Goal: Task Accomplishment & Management: Manage account settings

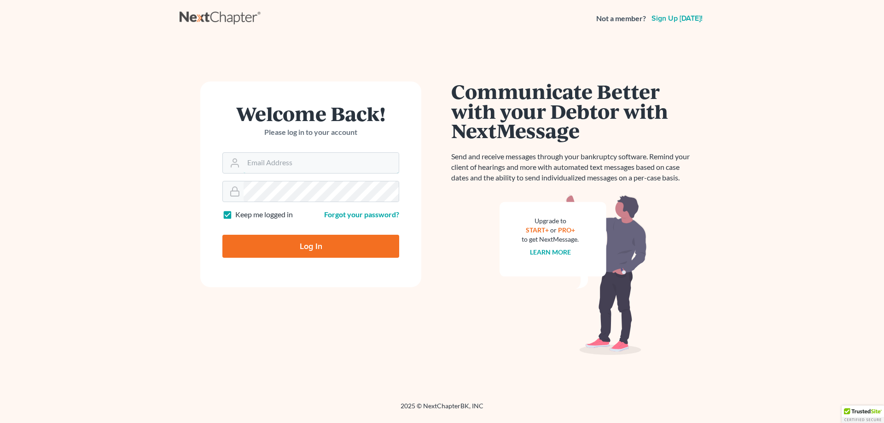
type input "[EMAIL_ADDRESS][DOMAIN_NAME]"
click at [329, 248] on input "Log In" at bounding box center [310, 246] width 177 height 23
type input "Thinking..."
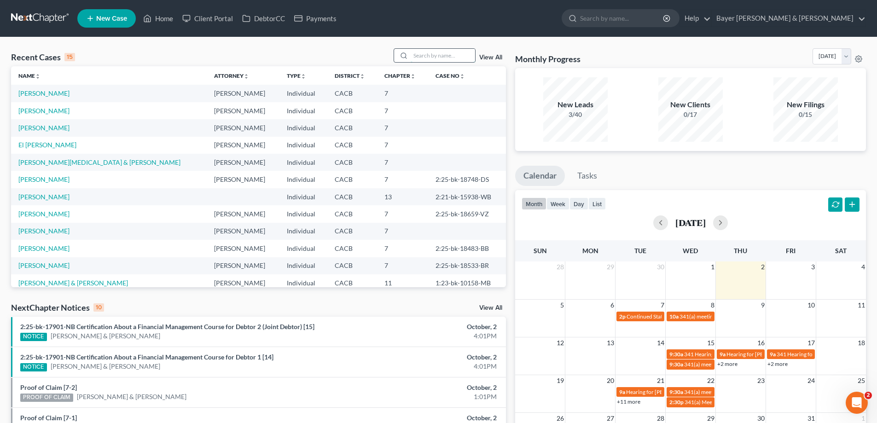
click at [439, 54] on input "search" at bounding box center [443, 55] width 64 height 13
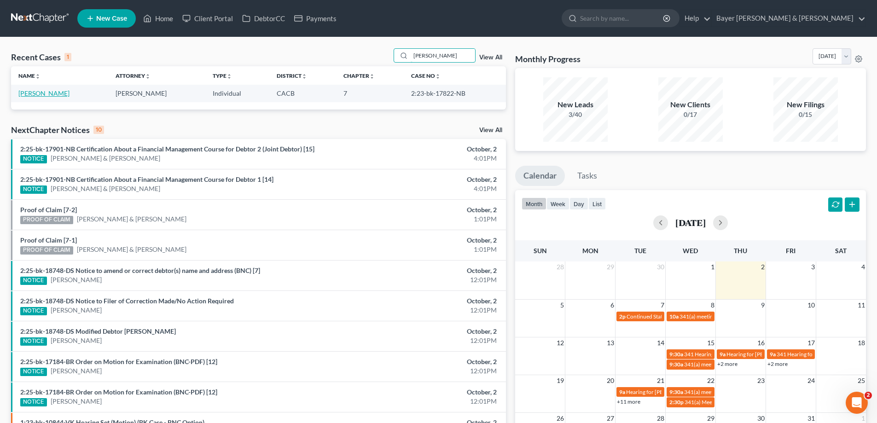
type input "[PERSON_NAME]"
click at [51, 95] on link "[PERSON_NAME]" at bounding box center [43, 93] width 51 height 8
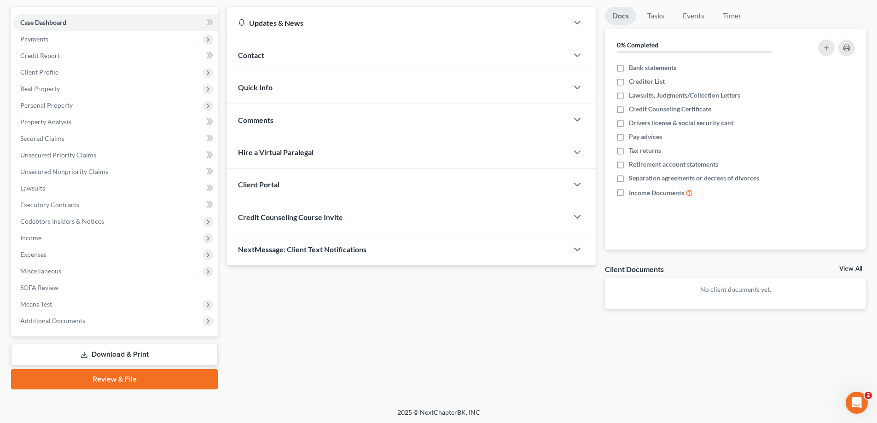
scroll to position [83, 0]
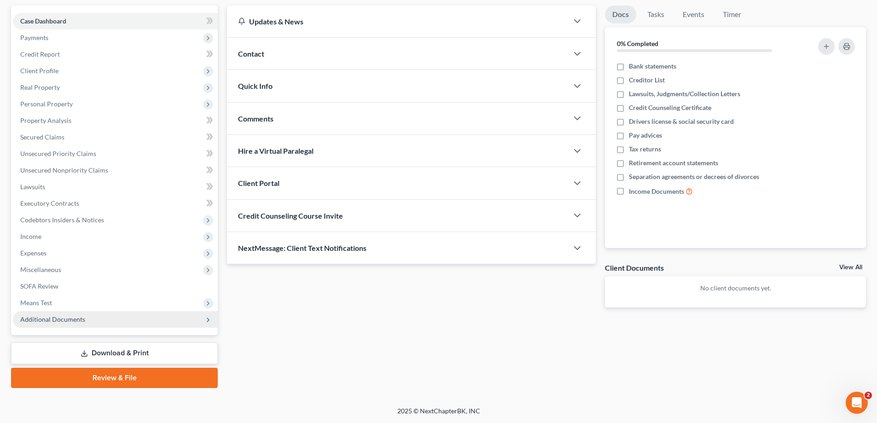
click at [121, 321] on span "Additional Documents" at bounding box center [115, 319] width 205 height 17
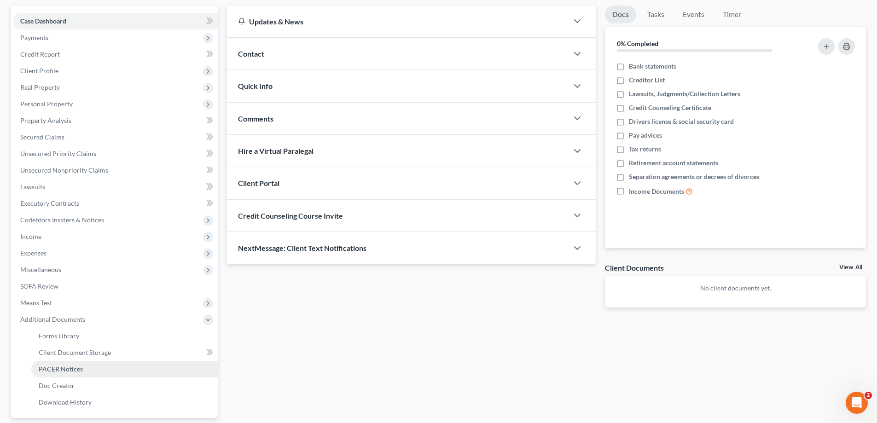
click at [96, 367] on link "PACER Notices" at bounding box center [124, 369] width 187 height 17
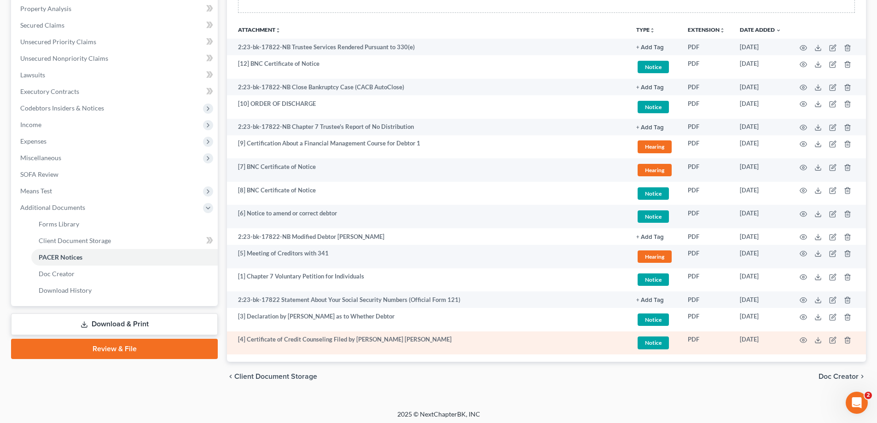
scroll to position [198, 0]
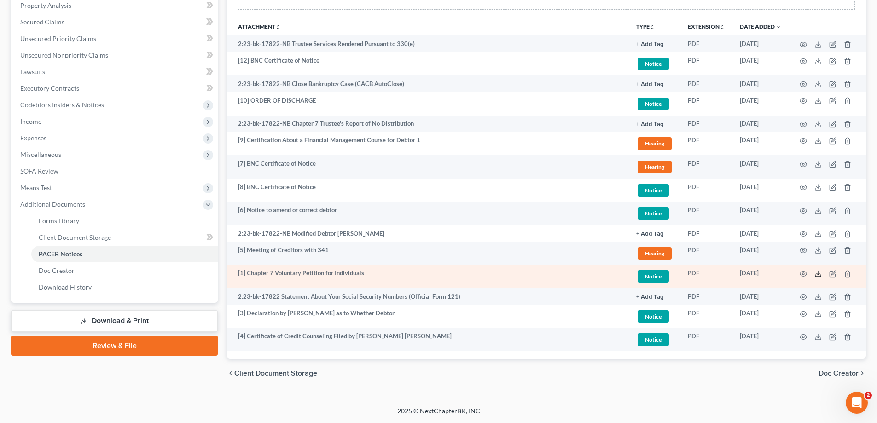
click at [818, 274] on polyline at bounding box center [818, 274] width 3 height 1
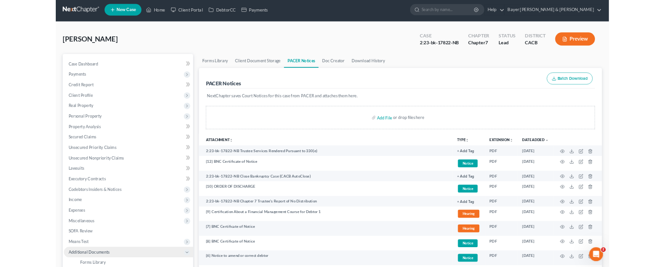
scroll to position [0, 0]
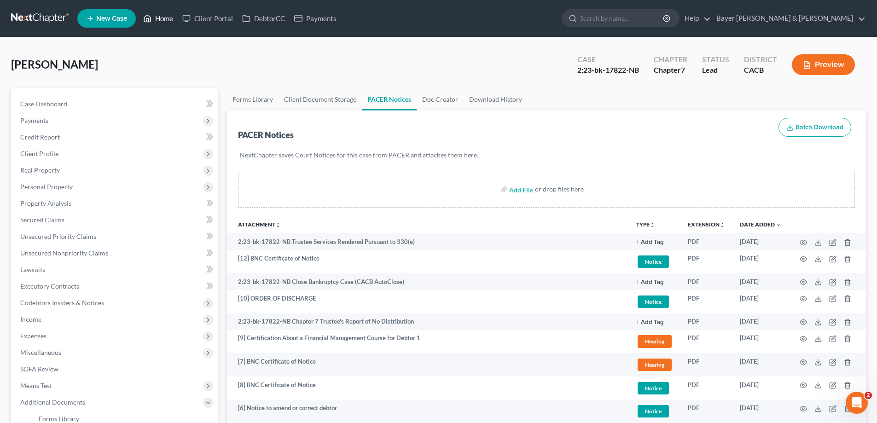
click at [156, 20] on link "Home" at bounding box center [158, 18] width 39 height 17
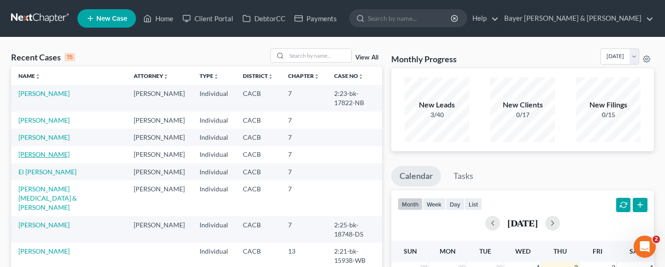
click at [48, 158] on link "[PERSON_NAME]" at bounding box center [43, 154] width 51 height 8
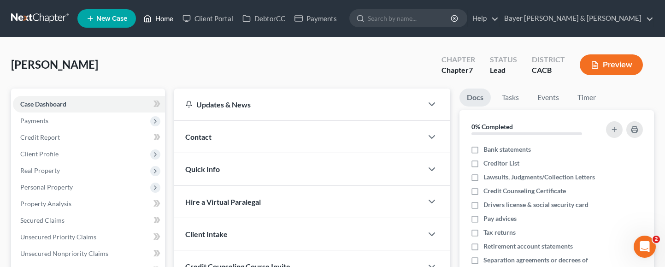
click at [162, 19] on link "Home" at bounding box center [158, 18] width 39 height 17
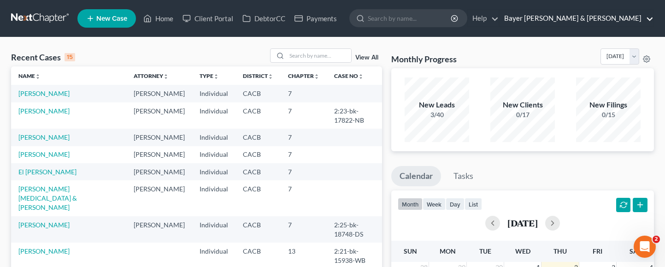
click at [604, 20] on link "Bayer [PERSON_NAME] & [PERSON_NAME]" at bounding box center [576, 18] width 154 height 17
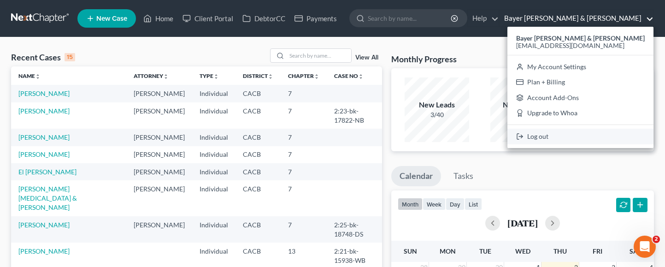
click at [592, 134] on link "Log out" at bounding box center [580, 136] width 146 height 16
